Goal: Information Seeking & Learning: Learn about a topic

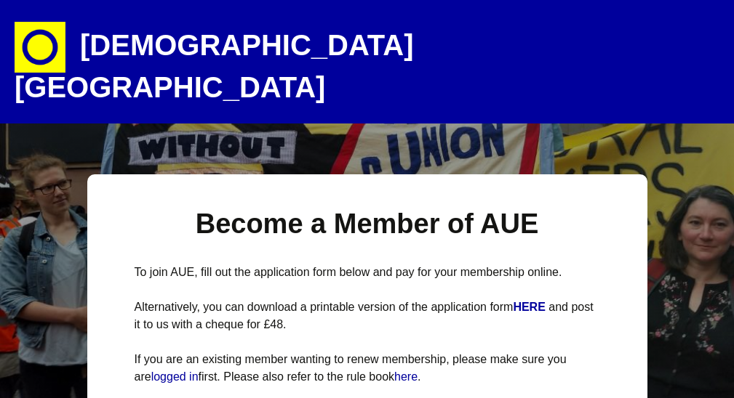
select select
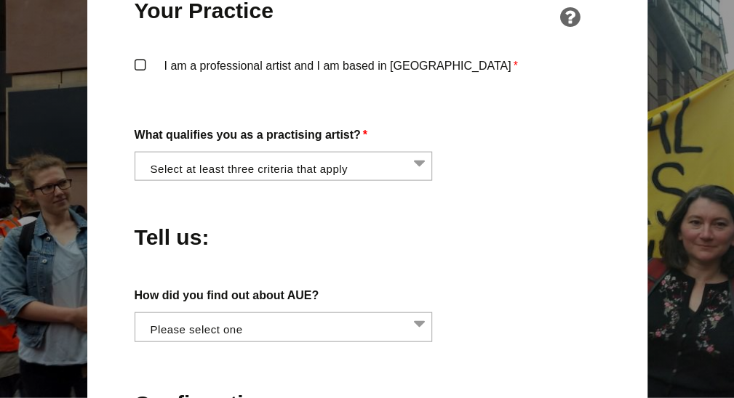
scroll to position [1176, 0]
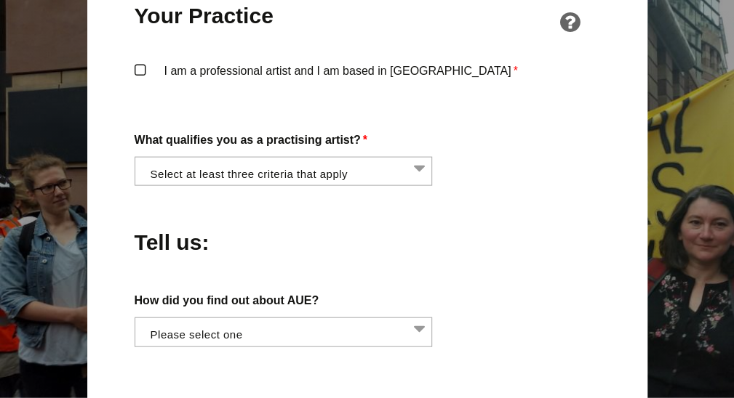
click at [424, 158] on li at bounding box center [288, 170] width 298 height 25
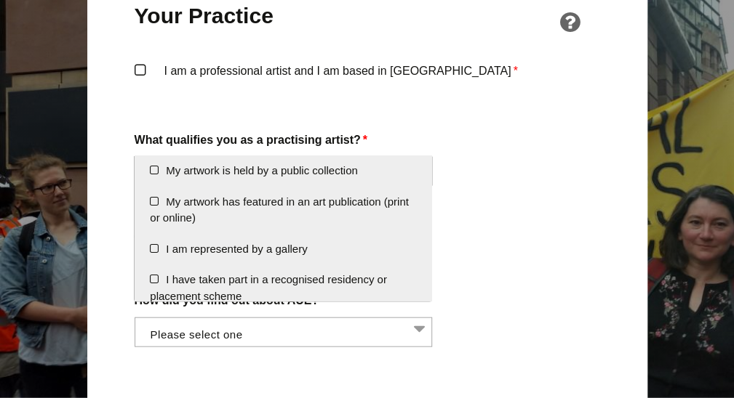
scroll to position [262, 0]
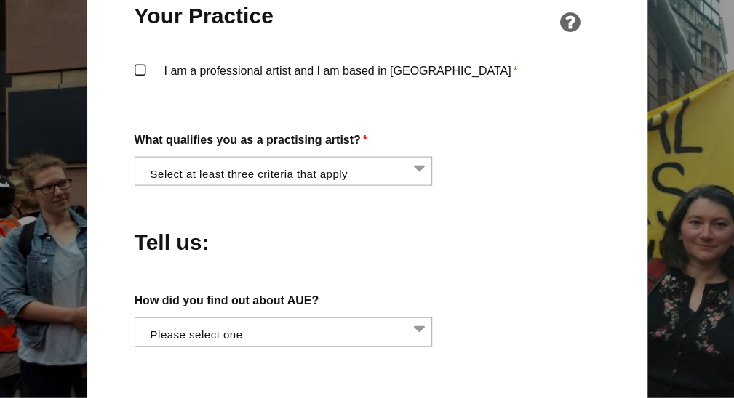
click at [478, 291] on div "How did you find out about AUE? Word of mouth Facebook Twitter Other social med…" at bounding box center [367, 319] width 465 height 57
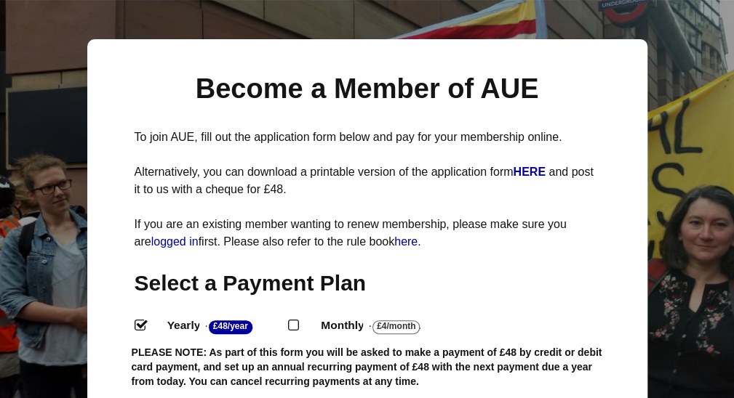
scroll to position [0, 0]
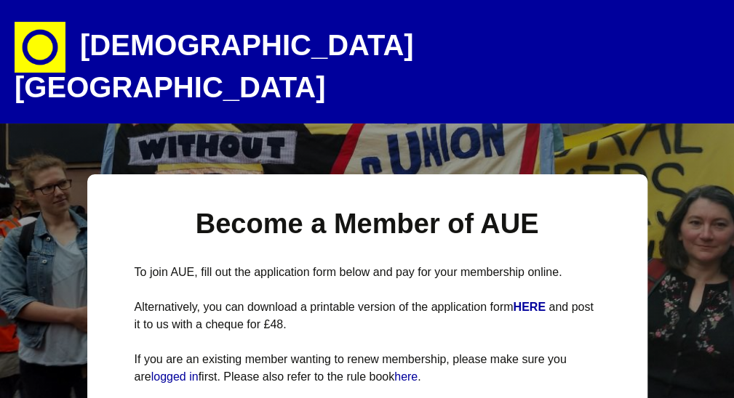
click at [35, 50] on img at bounding box center [40, 47] width 51 height 51
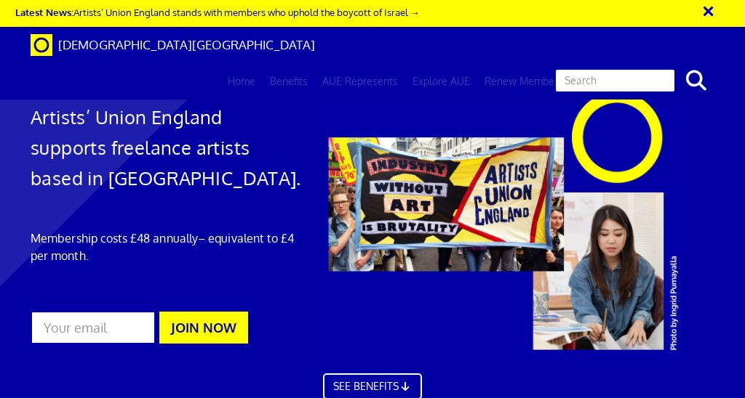
click at [595, 68] on input "text" at bounding box center [614, 80] width 121 height 25
type input "dbs"
click at [673, 65] on button "search" at bounding box center [695, 80] width 44 height 31
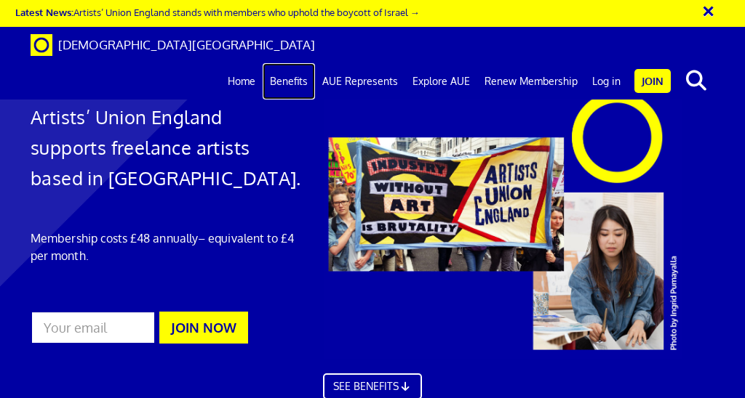
click at [291, 63] on link "Benefits" at bounding box center [288, 81] width 52 height 36
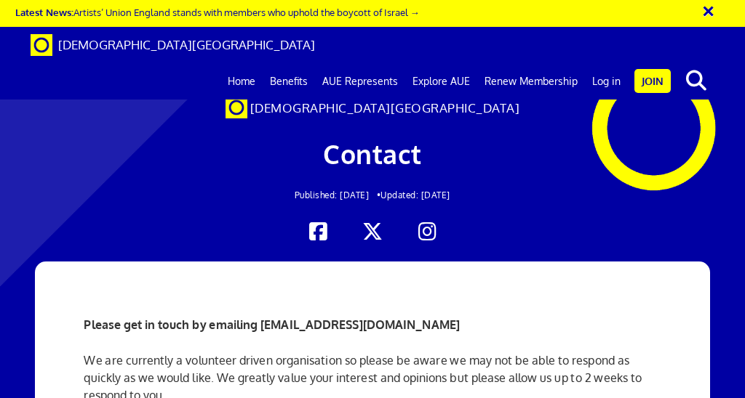
scroll to position [761, 0]
click at [291, 63] on link "Benefits" at bounding box center [288, 81] width 52 height 36
click at [292, 63] on link "Benefits" at bounding box center [288, 81] width 52 height 36
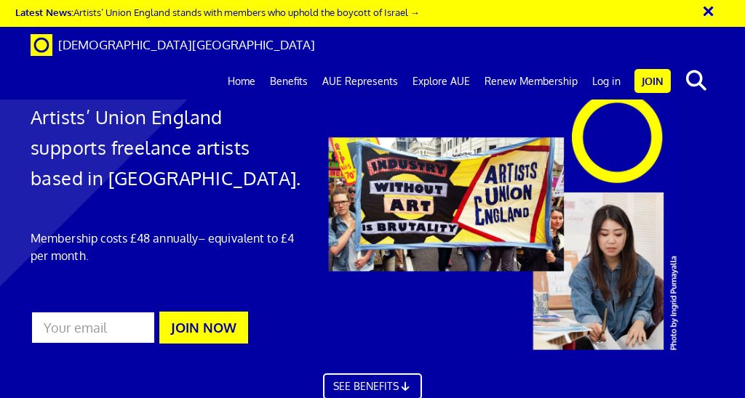
scroll to position [574, 0]
click at [442, 63] on link "Explore AUE" at bounding box center [441, 81] width 72 height 36
